Goal: Information Seeking & Learning: Learn about a topic

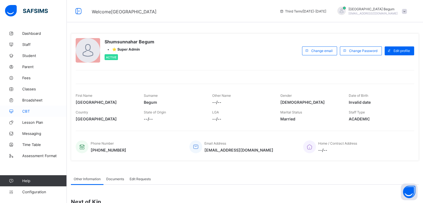
scroll to position [1, 0]
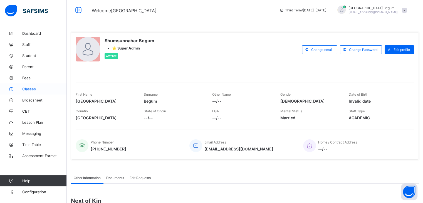
click at [36, 88] on span "Classes" at bounding box center [44, 89] width 45 height 4
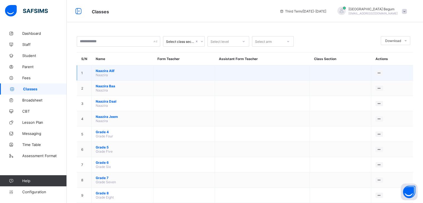
click at [108, 71] on span "[PERSON_NAME]" at bounding box center [122, 71] width 53 height 4
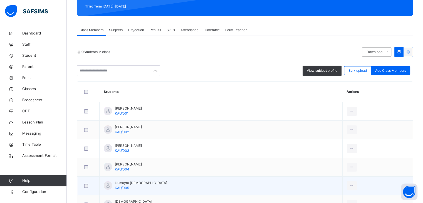
scroll to position [78, 0]
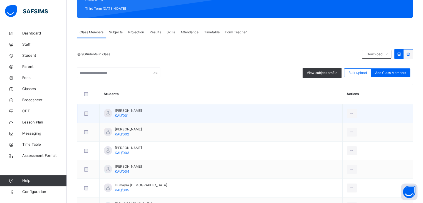
click at [125, 112] on span "[PERSON_NAME]" at bounding box center [128, 110] width 27 height 5
click at [126, 116] on span "KAU/001" at bounding box center [122, 116] width 14 height 4
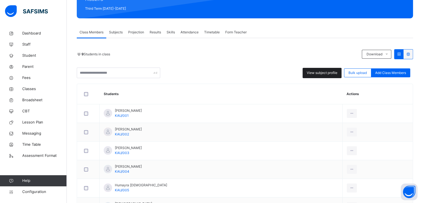
click at [314, 70] on span "View subject profile" at bounding box center [322, 72] width 31 height 5
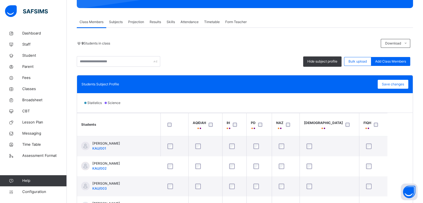
scroll to position [88, 0]
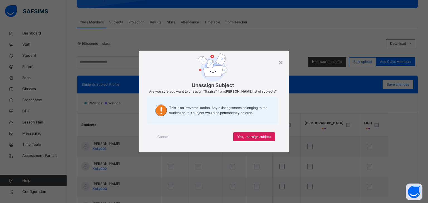
click at [164, 139] on span "Cancel" at bounding box center [162, 136] width 11 height 5
click at [161, 135] on span "Cancel" at bounding box center [162, 136] width 11 height 5
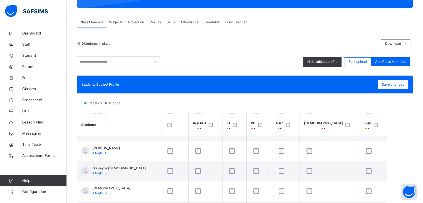
scroll to position [0, 0]
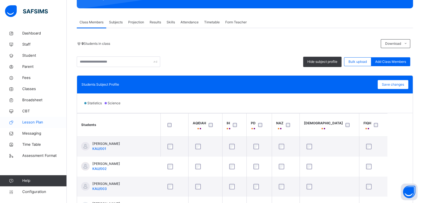
click at [27, 123] on span "Lesson Plan" at bounding box center [44, 123] width 45 height 6
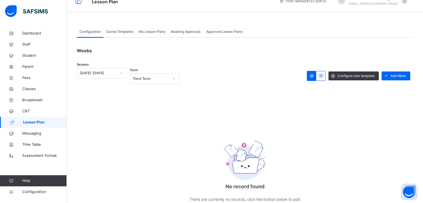
scroll to position [43, 0]
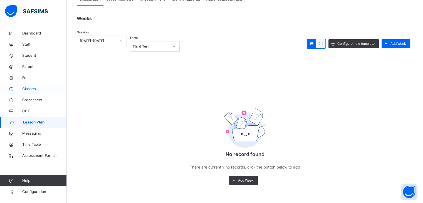
click at [28, 89] on span "Classes" at bounding box center [44, 89] width 45 height 6
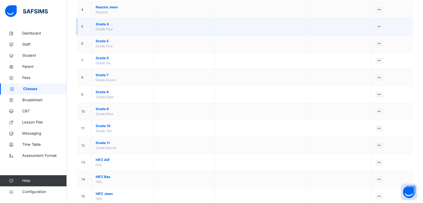
scroll to position [148, 0]
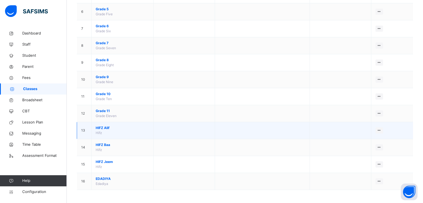
click at [107, 127] on span "HIFZ Alif" at bounding box center [122, 128] width 53 height 5
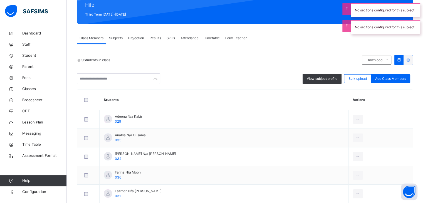
scroll to position [72, 0]
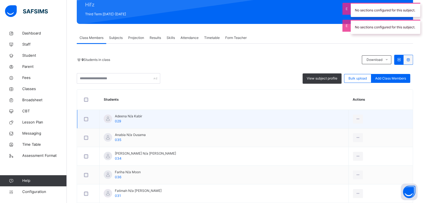
click at [133, 117] on span "Adeena N/a Kabir" at bounding box center [128, 116] width 27 height 5
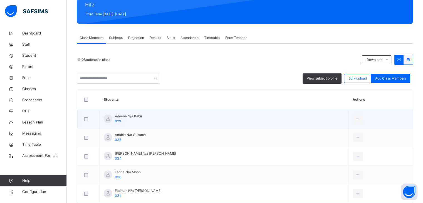
click at [117, 121] on span "029" at bounding box center [118, 121] width 6 height 4
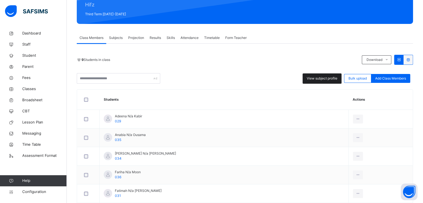
click at [335, 81] on div "View subject profile" at bounding box center [322, 78] width 39 height 10
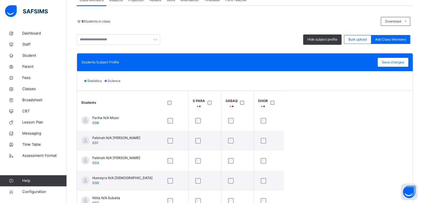
scroll to position [0, 0]
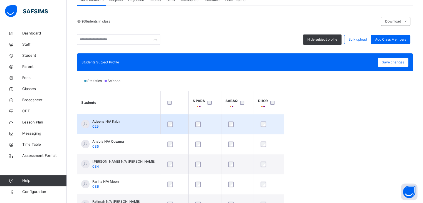
click at [93, 128] on span "029" at bounding box center [95, 126] width 6 height 4
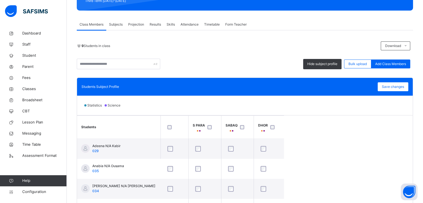
scroll to position [85, 0]
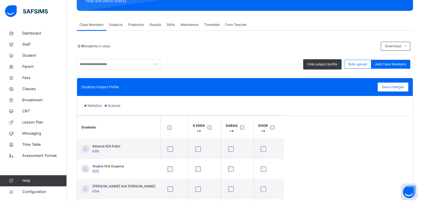
click at [117, 24] on span "Subjects" at bounding box center [116, 24] width 14 height 5
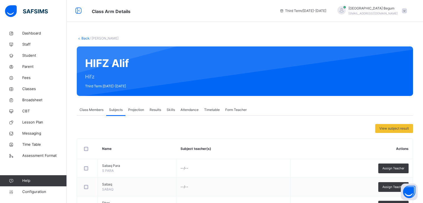
scroll to position [0, 0]
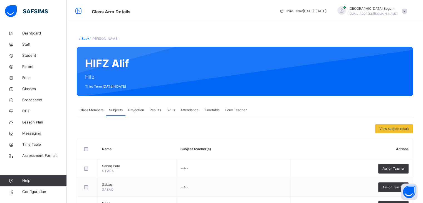
click at [96, 111] on span "Class Members" at bounding box center [92, 110] width 24 height 5
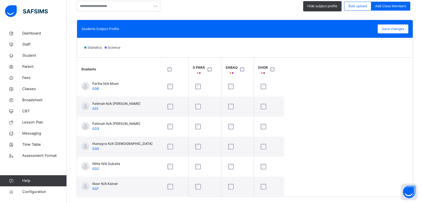
scroll to position [144, 0]
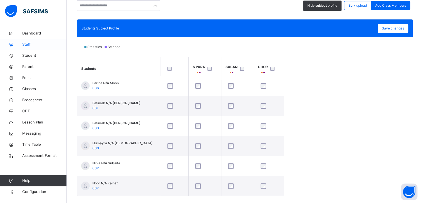
click at [26, 46] on span "Staff" at bounding box center [44, 45] width 45 height 6
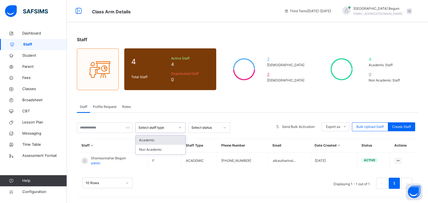
click at [144, 129] on div "Select staff type" at bounding box center [156, 127] width 37 height 5
click at [149, 144] on div "Academic" at bounding box center [161, 140] width 50 height 9
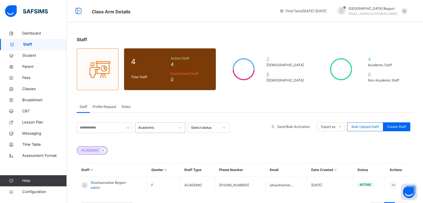
scroll to position [24, 0]
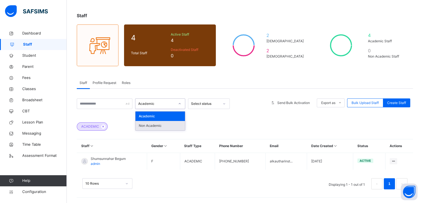
drag, startPoint x: 166, startPoint y: 107, endPoint x: 159, endPoint y: 128, distance: 22.5
click at [159, 109] on div "option Academic, selected. option Non Academic focused, 2 of 2. 2 results avail…" at bounding box center [160, 104] width 50 height 11
click at [159, 128] on div "Non Academic" at bounding box center [161, 125] width 50 height 9
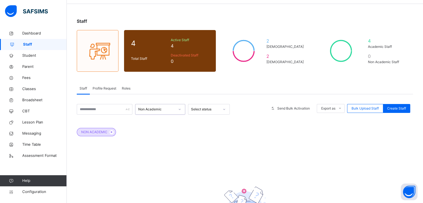
scroll to position [17, 0]
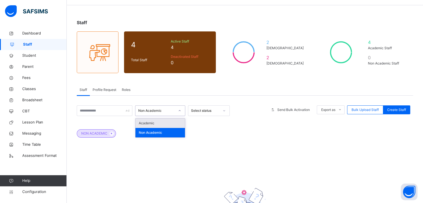
click at [168, 113] on div "Non Academic" at bounding box center [155, 111] width 39 height 9
click at [165, 126] on div "Academic" at bounding box center [161, 123] width 50 height 9
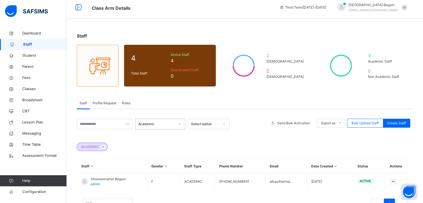
scroll to position [0, 0]
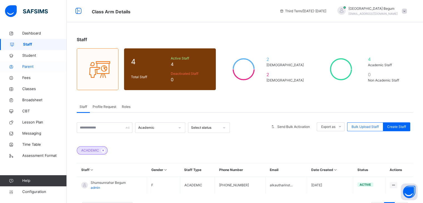
click at [31, 63] on link "Parent" at bounding box center [33, 66] width 67 height 11
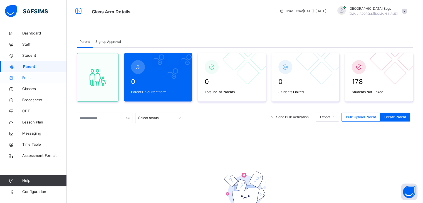
click at [36, 77] on span "Fees" at bounding box center [44, 78] width 45 height 6
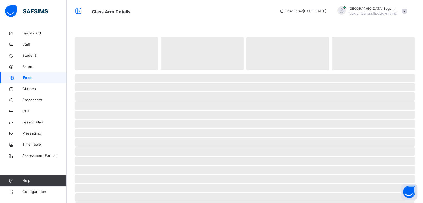
select select "****"
select select "*"
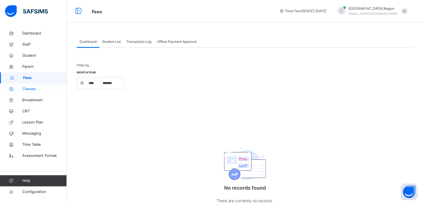
click at [33, 85] on link "Classes" at bounding box center [33, 89] width 67 height 11
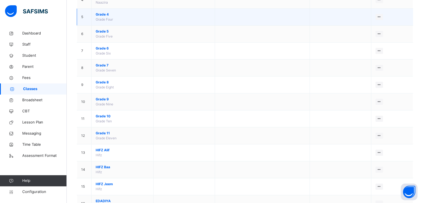
scroll to position [148, 0]
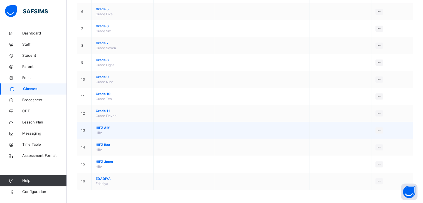
click at [103, 128] on span "HIFZ Alif" at bounding box center [122, 128] width 53 height 5
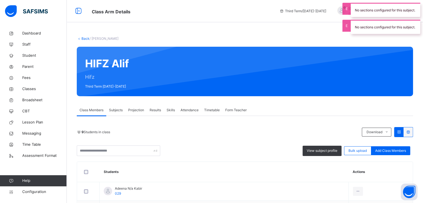
click at [112, 114] on div "Subjects" at bounding box center [115, 110] width 19 height 11
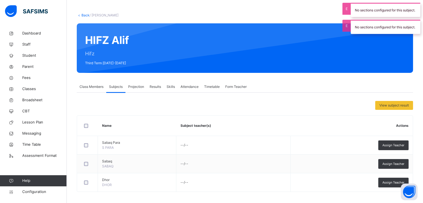
scroll to position [26, 0]
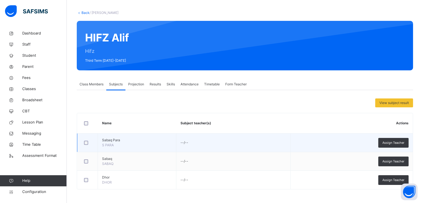
click at [109, 143] on span "S PARA" at bounding box center [108, 145] width 12 height 4
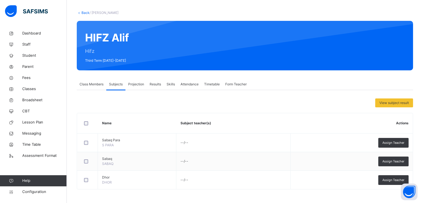
click at [155, 84] on span "Results" at bounding box center [155, 84] width 11 height 5
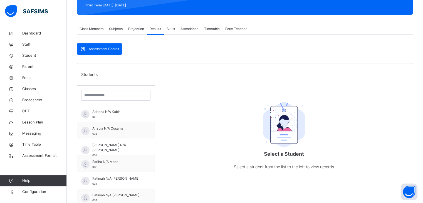
scroll to position [83, 0]
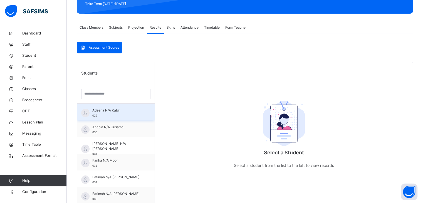
click at [124, 111] on span "Adeena N/A Kabir" at bounding box center [117, 110] width 50 height 5
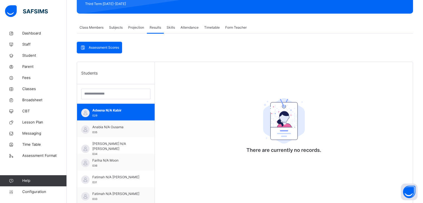
click at [195, 28] on span "Attendance" at bounding box center [190, 27] width 18 height 5
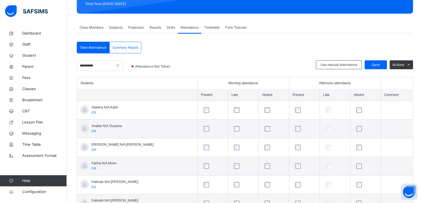
click at [135, 28] on span "Projection" at bounding box center [136, 27] width 16 height 5
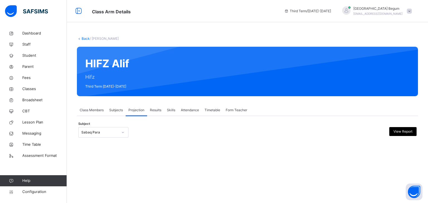
click at [110, 108] on span "Subjects" at bounding box center [116, 110] width 14 height 5
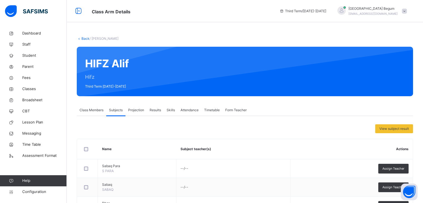
click at [99, 109] on span "Class Members" at bounding box center [92, 110] width 24 height 5
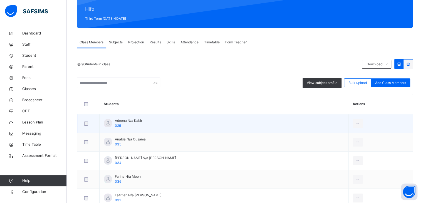
scroll to position [74, 0]
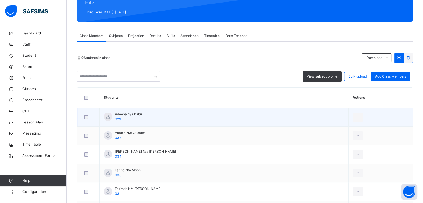
click at [132, 117] on div "Adeena N/a Kabir 029" at bounding box center [128, 117] width 27 height 10
click at [117, 118] on span "029" at bounding box center [118, 119] width 6 height 4
click at [129, 116] on span "Adeena N/a Kabir" at bounding box center [128, 114] width 27 height 5
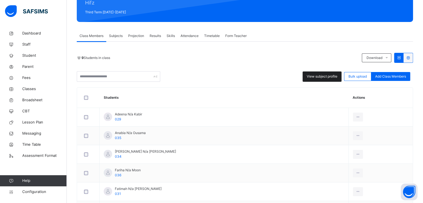
click at [325, 74] on span "View subject profile" at bounding box center [322, 76] width 31 height 5
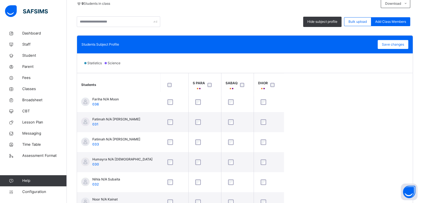
scroll to position [130, 0]
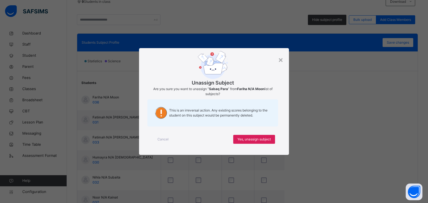
click at [164, 139] on span "Cancel" at bounding box center [162, 139] width 11 height 5
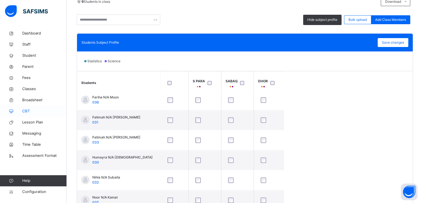
click at [48, 114] on span "CBT" at bounding box center [44, 112] width 45 height 6
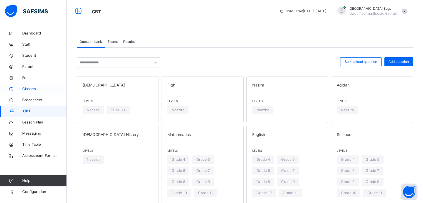
click at [45, 93] on link "Classes" at bounding box center [33, 89] width 67 height 11
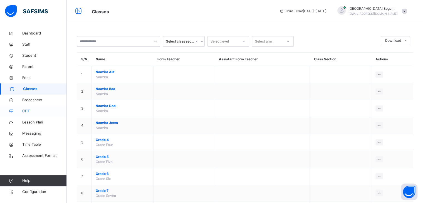
click at [42, 115] on link "CBT" at bounding box center [33, 111] width 67 height 11
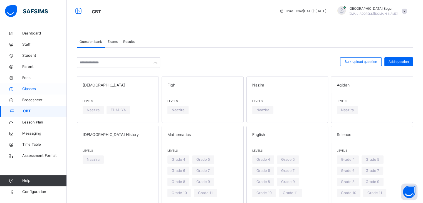
click at [30, 87] on span "Classes" at bounding box center [44, 89] width 45 height 6
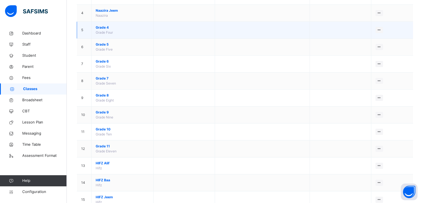
scroll to position [122, 0]
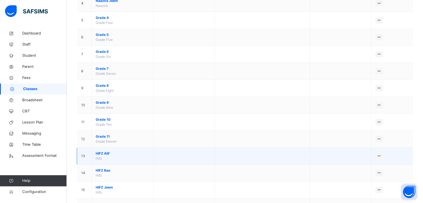
click at [107, 151] on span "HIFZ Alif" at bounding box center [122, 153] width 53 height 5
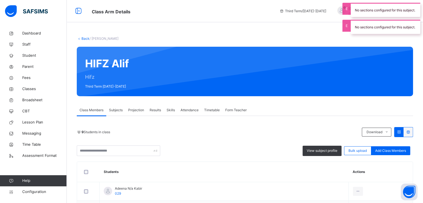
click at [317, 145] on div "9 Students in class Download Pdf Report Excel Report View subject profile Bulk …" at bounding box center [245, 141] width 337 height 29
click at [317, 146] on div "View subject profile" at bounding box center [322, 151] width 39 height 10
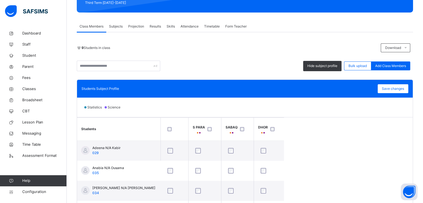
scroll to position [82, 0]
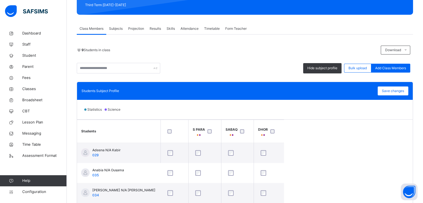
click at [217, 30] on span "Timetable" at bounding box center [212, 28] width 16 height 5
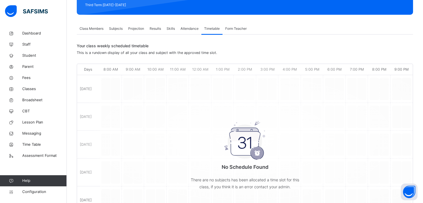
click at [172, 29] on span "Skills" at bounding box center [171, 28] width 8 height 5
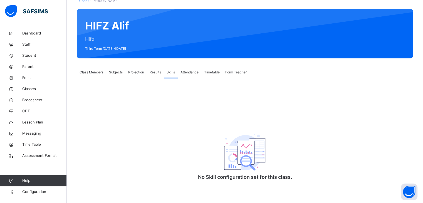
click at [158, 72] on span "Results" at bounding box center [155, 72] width 11 height 5
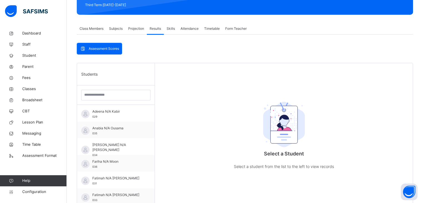
click at [138, 30] on span "Projection" at bounding box center [136, 28] width 16 height 5
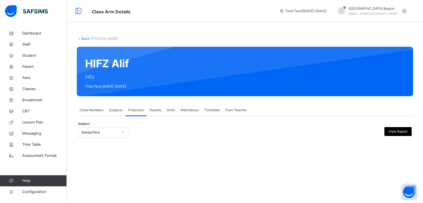
scroll to position [0, 0]
click at [113, 107] on div "Subjects" at bounding box center [115, 110] width 19 height 11
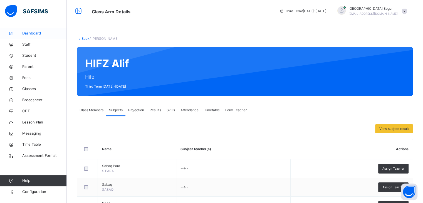
click at [21, 36] on link "Dashboard" at bounding box center [33, 33] width 67 height 11
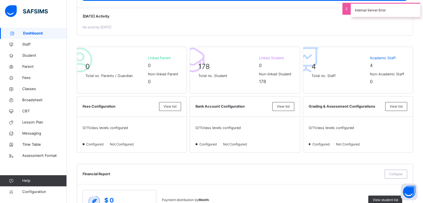
scroll to position [99, 0]
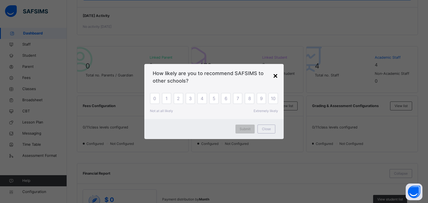
click at [274, 76] on div "×" at bounding box center [275, 76] width 5 height 12
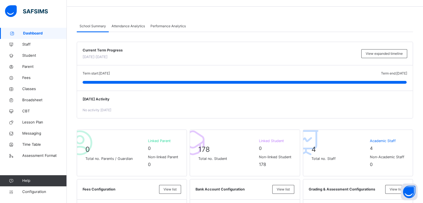
scroll to position [0, 0]
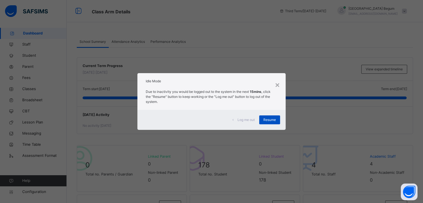
click at [271, 117] on div "Resume" at bounding box center [269, 120] width 21 height 9
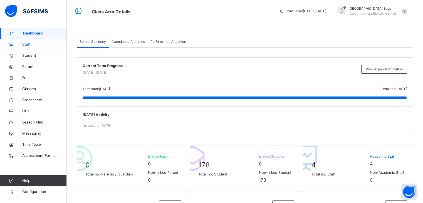
click at [38, 47] on span "Staff" at bounding box center [44, 45] width 45 height 6
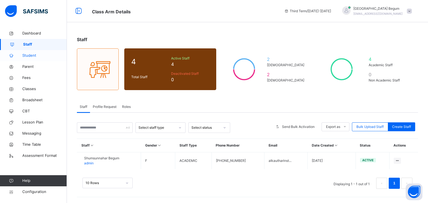
click at [34, 60] on link "Student" at bounding box center [33, 55] width 67 height 11
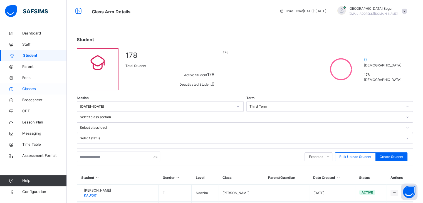
click at [37, 86] on span "Classes" at bounding box center [44, 89] width 45 height 6
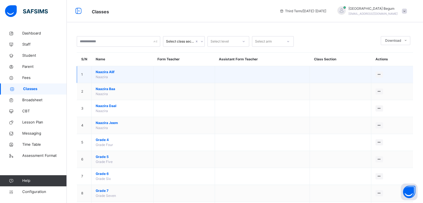
click at [106, 70] on span "[PERSON_NAME]" at bounding box center [122, 72] width 53 height 5
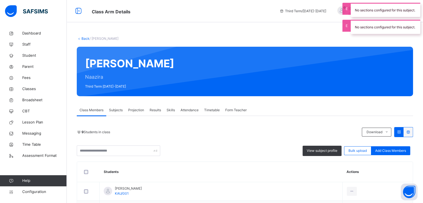
click at [116, 109] on span "Subjects" at bounding box center [116, 110] width 14 height 5
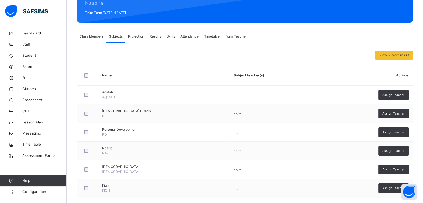
scroll to position [82, 0]
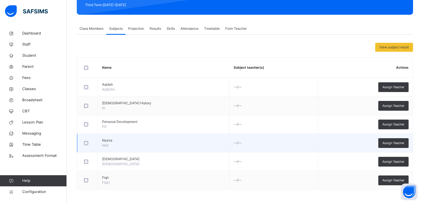
click at [106, 143] on span "NAZ" at bounding box center [105, 145] width 7 height 4
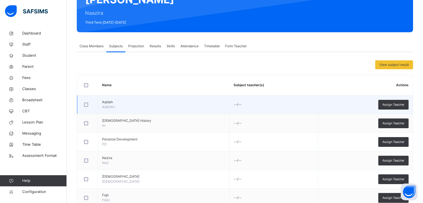
scroll to position [58, 0]
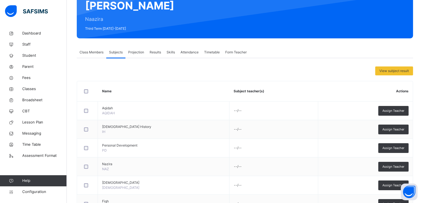
click at [89, 52] on span "Class Members" at bounding box center [92, 52] width 24 height 5
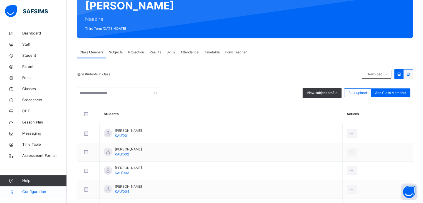
click at [35, 189] on span "Configuration" at bounding box center [44, 192] width 44 height 6
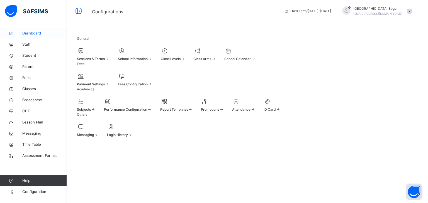
click at [26, 32] on span "Dashboard" at bounding box center [44, 34] width 45 height 6
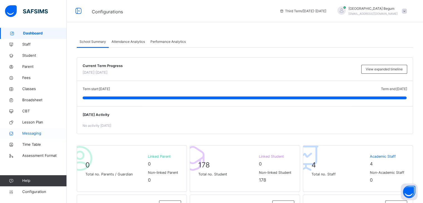
click at [32, 135] on span "Messaging" at bounding box center [44, 134] width 45 height 6
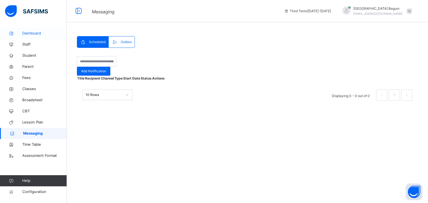
click at [39, 33] on span "Dashboard" at bounding box center [44, 34] width 45 height 6
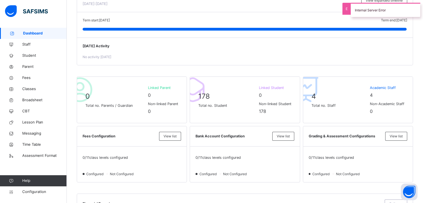
scroll to position [68, 0]
click at [40, 86] on span "Classes" at bounding box center [44, 89] width 45 height 6
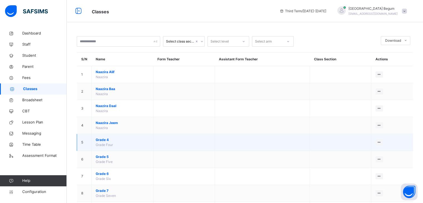
click at [101, 138] on span "Grade 4" at bounding box center [122, 140] width 53 height 5
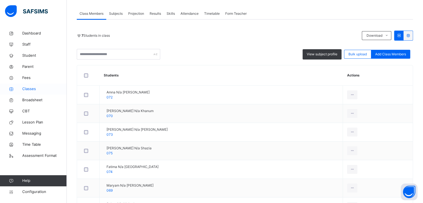
scroll to position [96, 0]
click at [45, 102] on span "Broadsheet" at bounding box center [44, 100] width 45 height 6
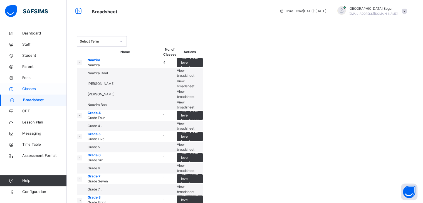
click at [36, 86] on span "Classes" at bounding box center [44, 89] width 45 height 6
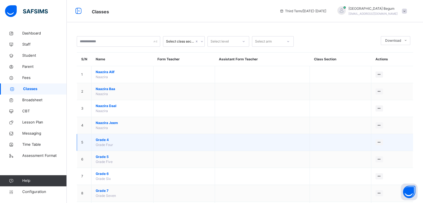
click at [97, 140] on span "Grade 4" at bounding box center [122, 140] width 53 height 5
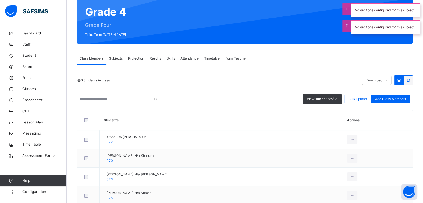
scroll to position [60, 0]
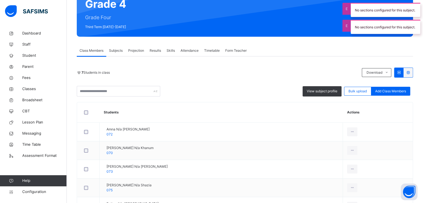
click at [114, 49] on span "Subjects" at bounding box center [116, 50] width 14 height 5
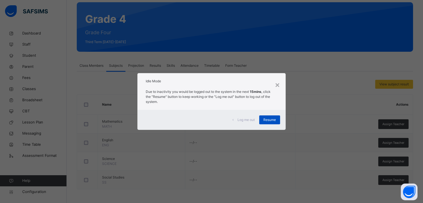
click at [271, 120] on span "Resume" at bounding box center [270, 119] width 13 height 5
